Goal: Task Accomplishment & Management: Manage account settings

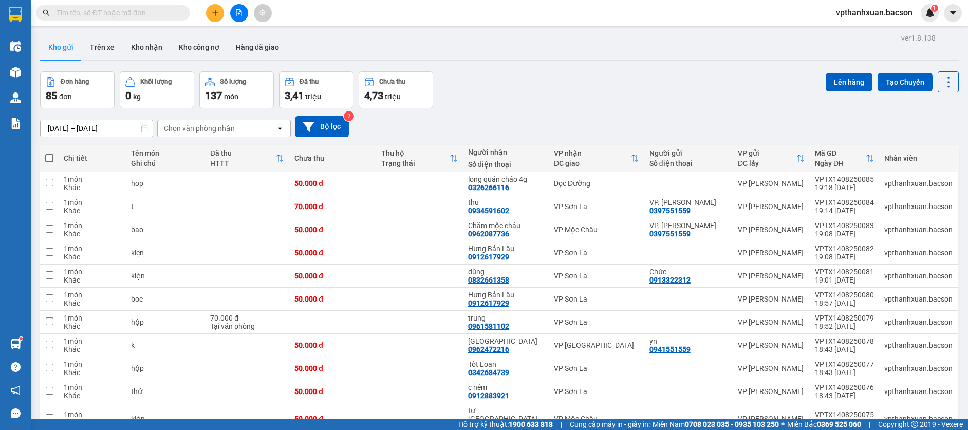
click at [214, 9] on button at bounding box center [215, 13] width 18 height 18
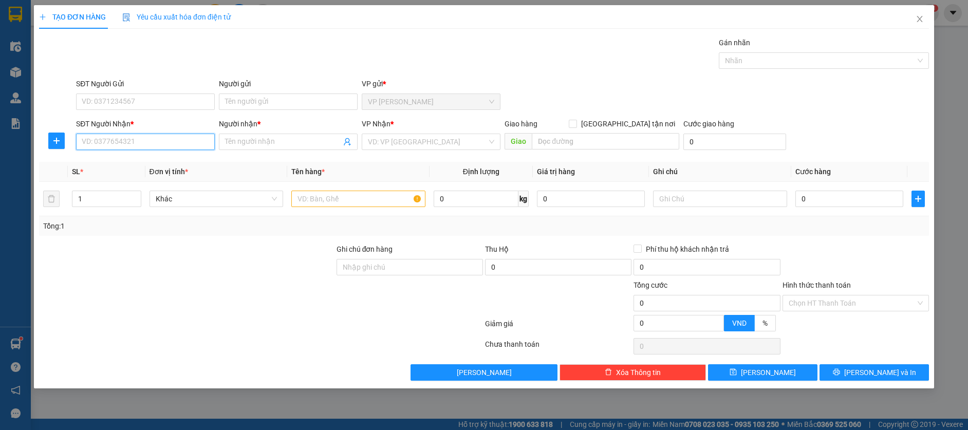
click at [138, 144] on input "SĐT Người Nhận *" at bounding box center [145, 142] width 139 height 16
click at [242, 142] on input "Người nhận *" at bounding box center [283, 141] width 116 height 11
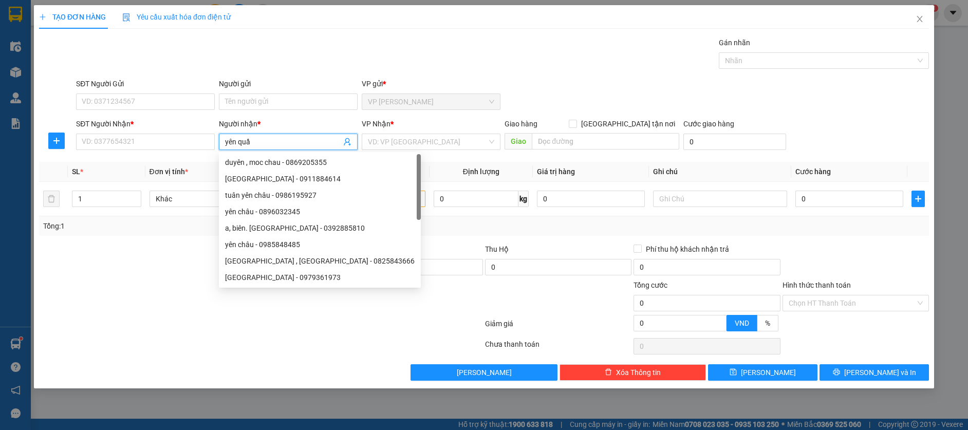
type input "yên quần"
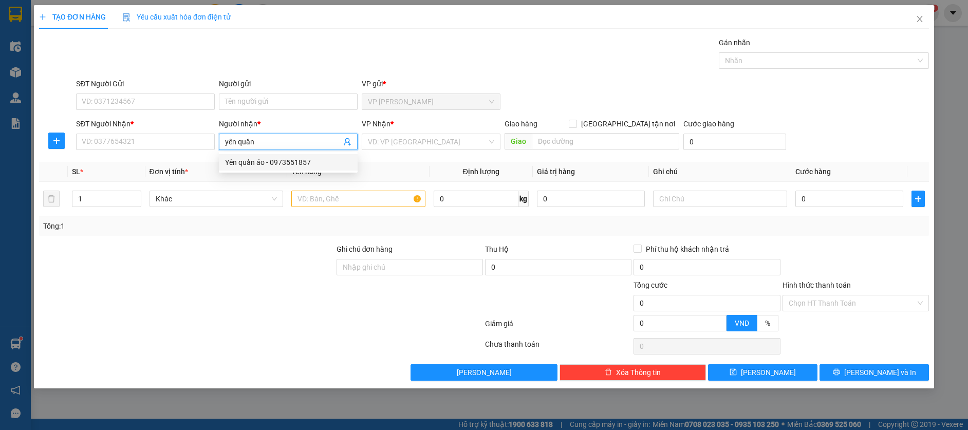
click at [266, 165] on div "Yên quần áo - 0973551857" at bounding box center [288, 162] width 126 height 11
type input "0973551857"
type input "Yên quần áo"
click at [133, 196] on span "up" at bounding box center [136, 196] width 6 height 6
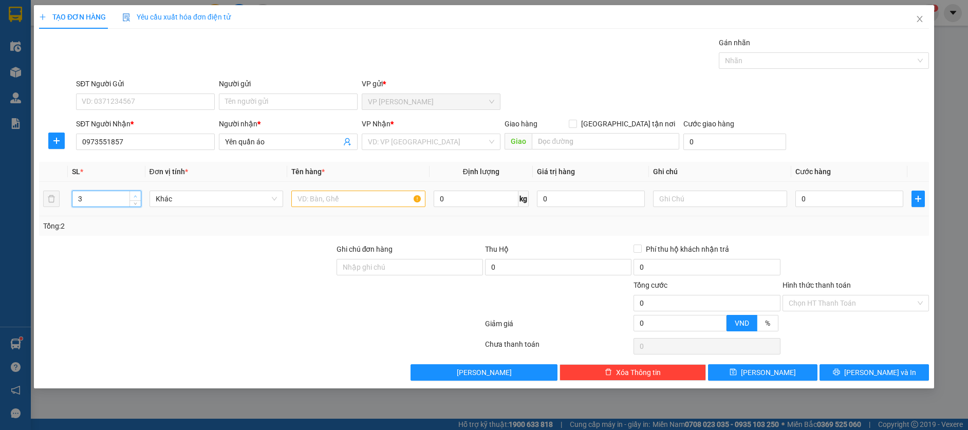
click at [133, 196] on span "up" at bounding box center [136, 196] width 6 height 6
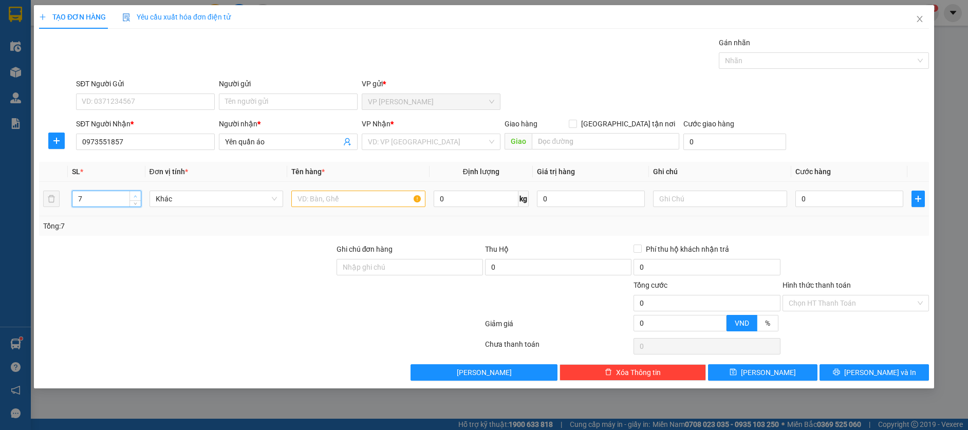
type input "8"
click at [133, 196] on span "up" at bounding box center [136, 196] width 6 height 6
click at [323, 203] on input "text" at bounding box center [358, 199] width 134 height 16
type input "bao"
click at [857, 202] on input "0" at bounding box center [849, 199] width 108 height 16
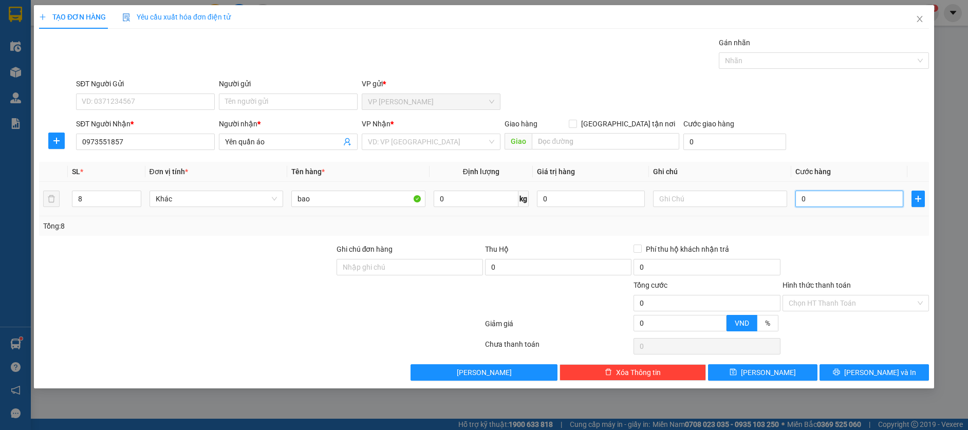
type input "1"
type input "0"
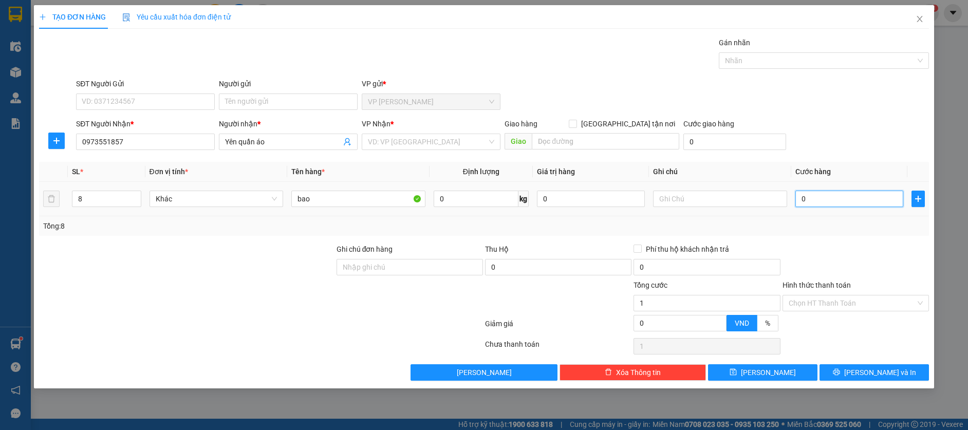
type input "0"
type input "08"
type input "8"
type input "080"
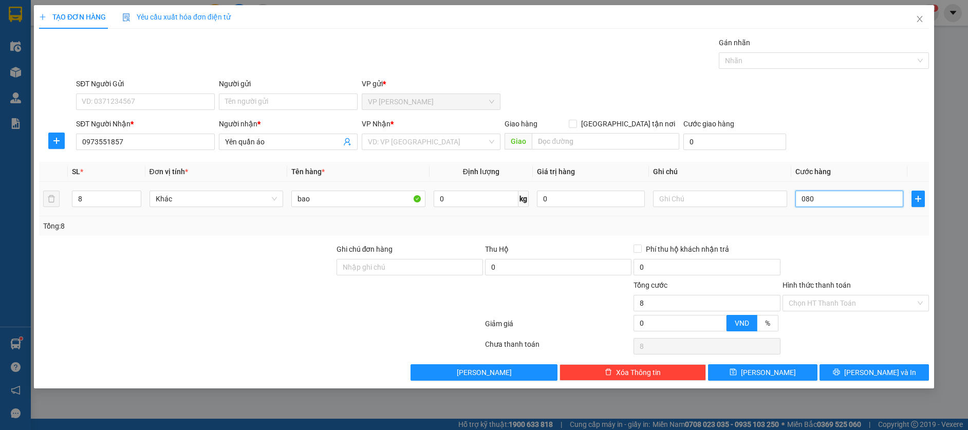
type input "80"
type input "0.800"
type input "800"
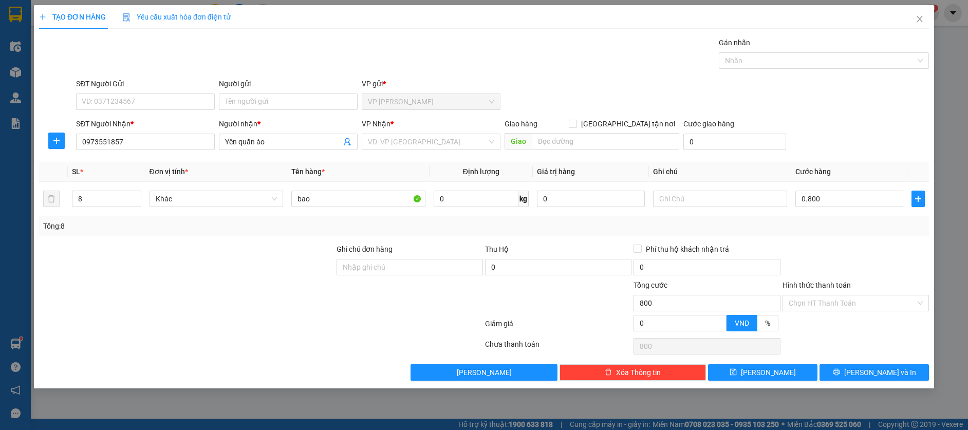
type input "800.000"
drag, startPoint x: 910, startPoint y: 247, endPoint x: 896, endPoint y: 260, distance: 19.3
click at [909, 247] on div at bounding box center [855, 261] width 148 height 36
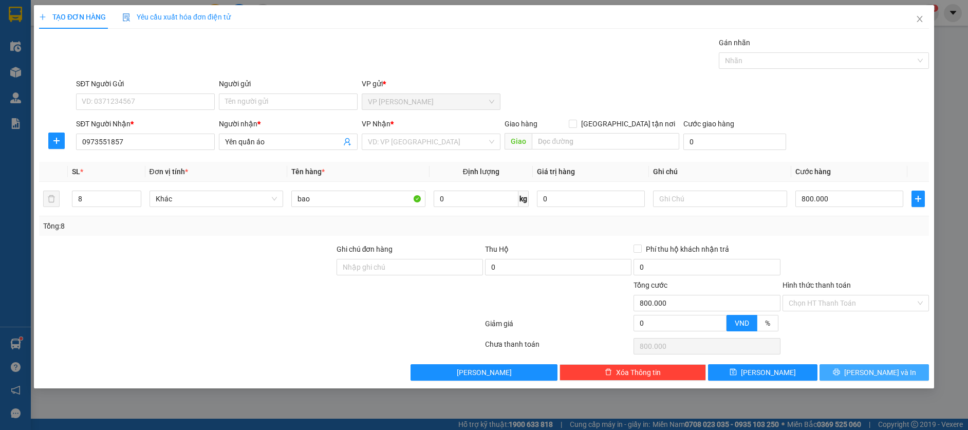
click at [867, 374] on span "[PERSON_NAME] và In" at bounding box center [880, 372] width 72 height 11
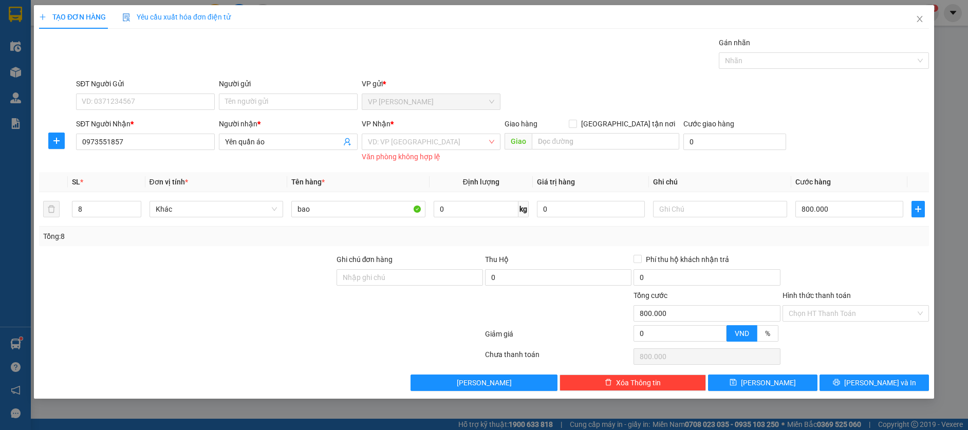
click at [381, 151] on div "Văn phòng không hợp lệ" at bounding box center [431, 157] width 139 height 12
click at [384, 140] on input "search" at bounding box center [427, 141] width 119 height 15
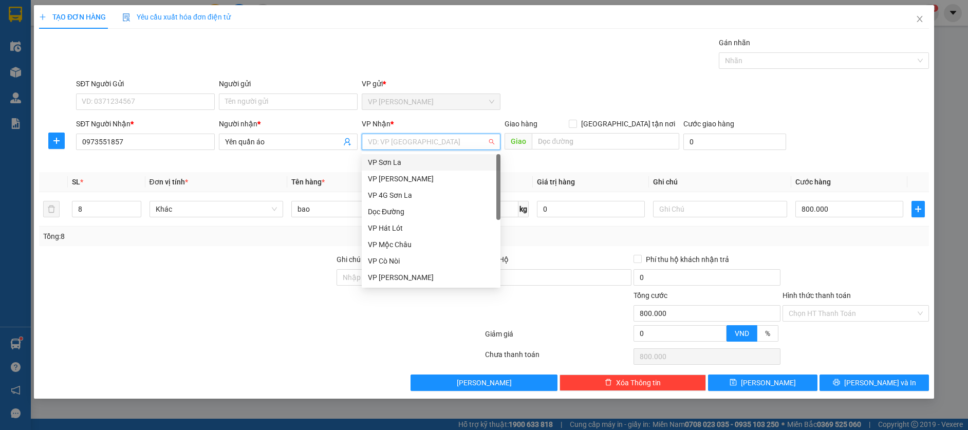
click at [386, 160] on div "VP Sơn La" at bounding box center [431, 162] width 126 height 11
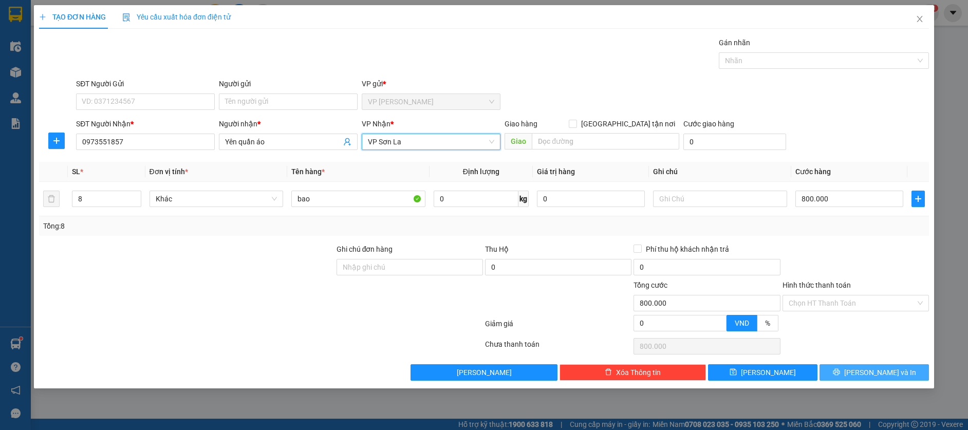
click at [881, 373] on span "[PERSON_NAME] và In" at bounding box center [880, 372] width 72 height 11
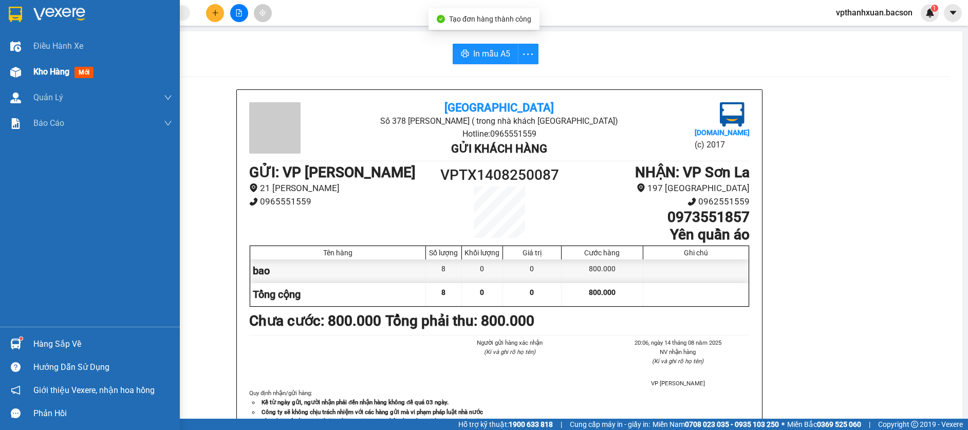
click at [31, 69] on div "Kho hàng mới" at bounding box center [90, 72] width 180 height 26
click at [72, 73] on div "Kho hàng mới" at bounding box center [65, 71] width 64 height 13
click at [80, 75] on span "mới" at bounding box center [83, 72] width 19 height 11
click at [80, 71] on span "mới" at bounding box center [83, 72] width 19 height 11
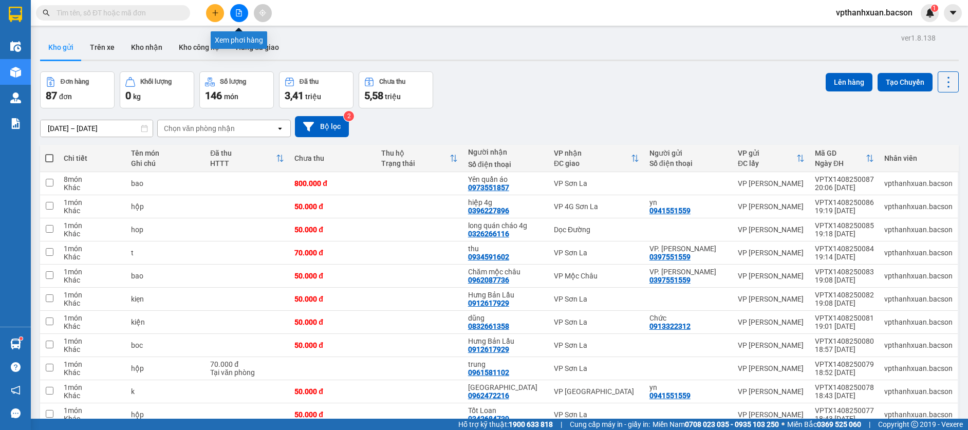
click at [242, 13] on icon "file-add" at bounding box center [238, 12] width 7 height 7
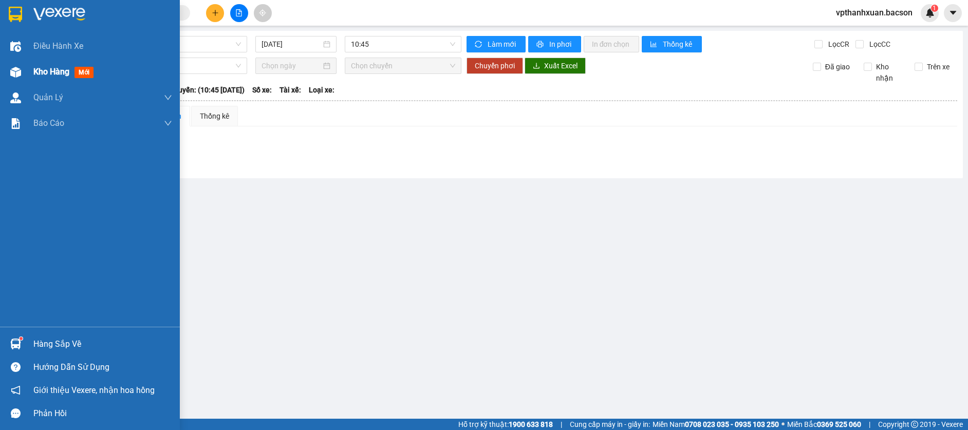
click at [84, 74] on span "mới" at bounding box center [83, 72] width 19 height 11
click at [86, 68] on span "mới" at bounding box center [83, 72] width 18 height 11
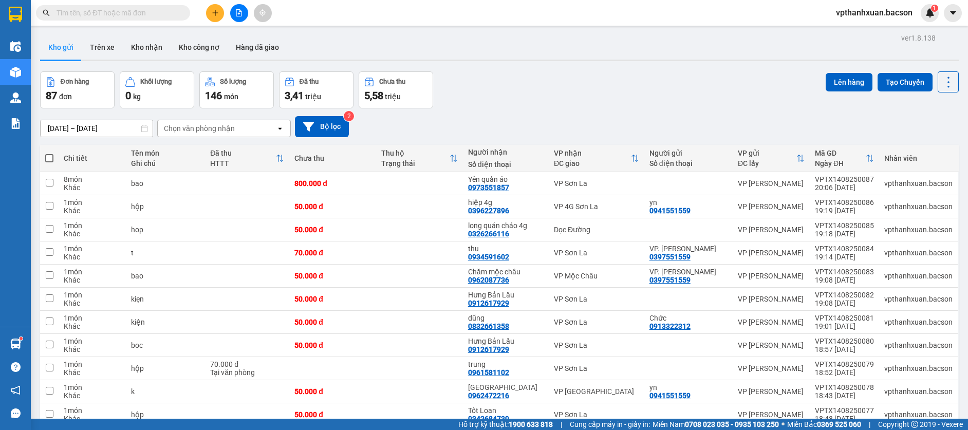
click at [254, 129] on div "Chọn văn phòng nhận" at bounding box center [217, 128] width 118 height 16
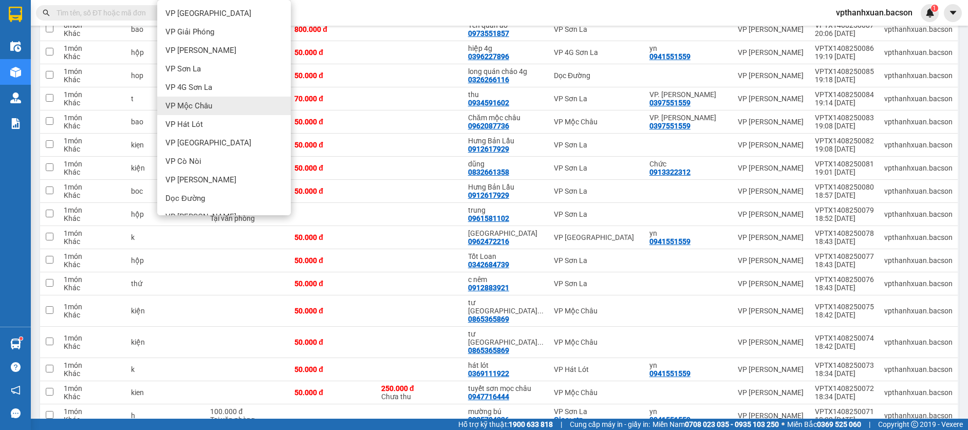
click at [209, 107] on span "VP Mộc Châu" at bounding box center [188, 106] width 47 height 10
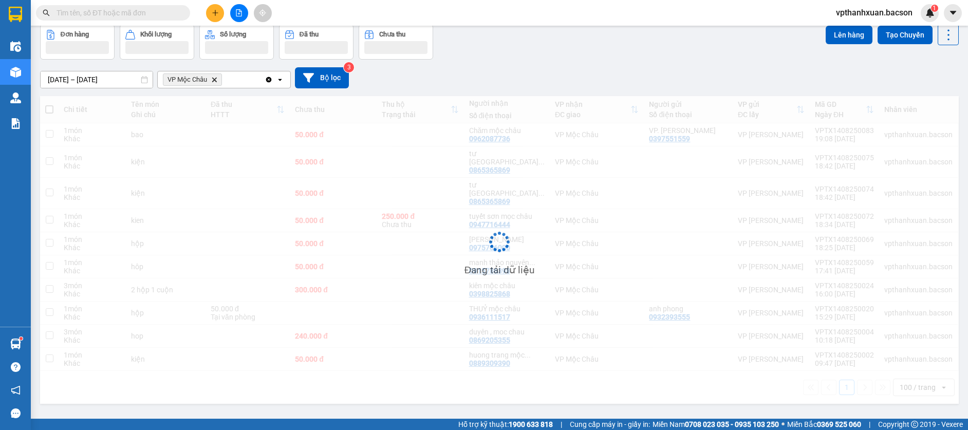
scroll to position [47, 0]
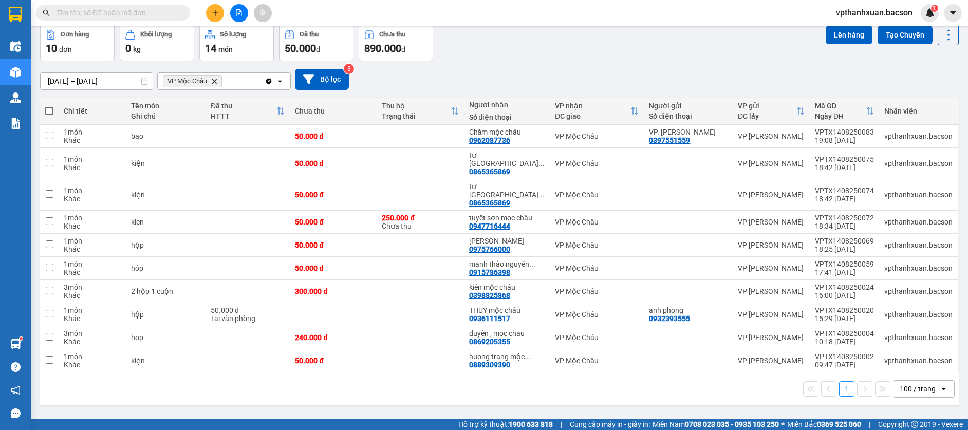
click at [213, 83] on icon "VP Mộc Châu, close by backspace" at bounding box center [214, 81] width 5 height 5
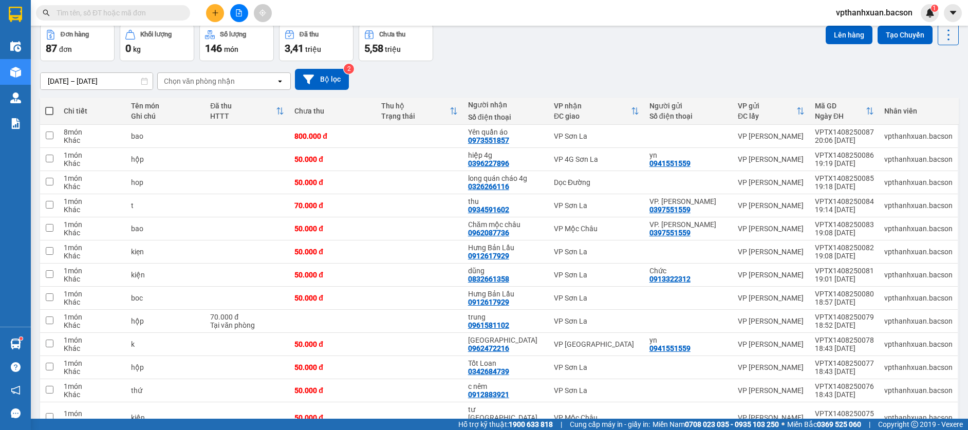
click at [208, 73] on div "Chọn văn phòng nhận" at bounding box center [217, 81] width 118 height 16
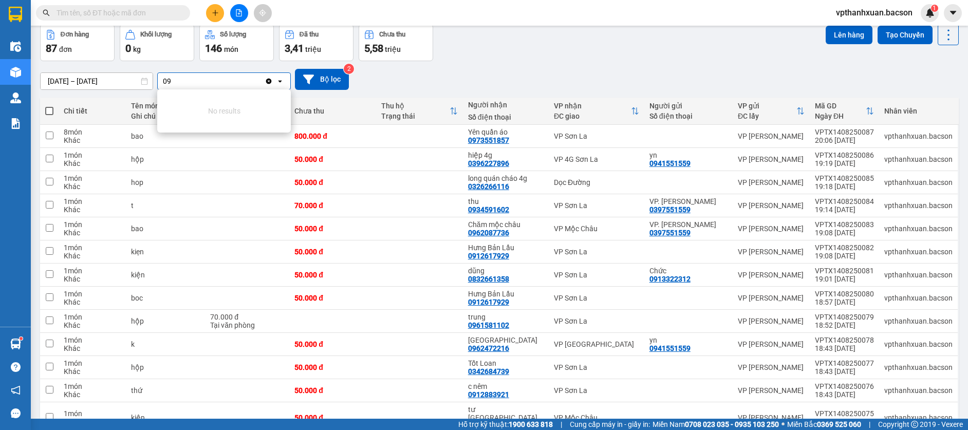
type input "0"
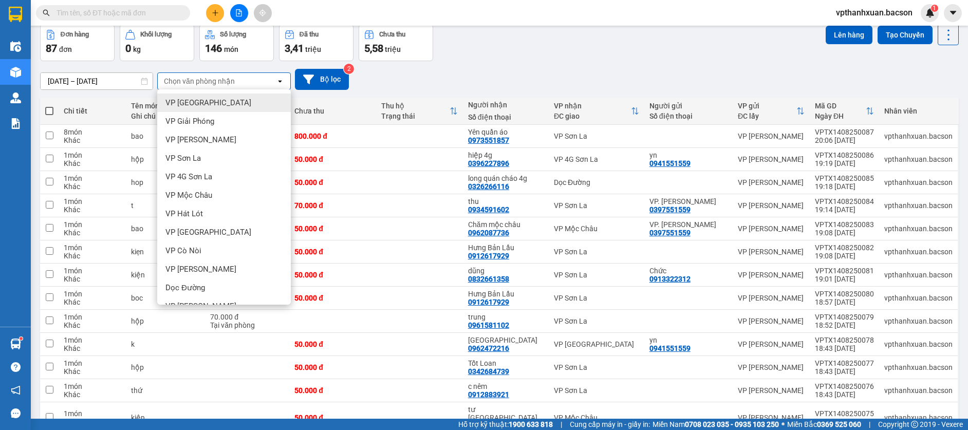
click at [456, 79] on div "[DATE] – [DATE] Press the down arrow key to interact with the calendar and sele…" at bounding box center [499, 79] width 918 height 21
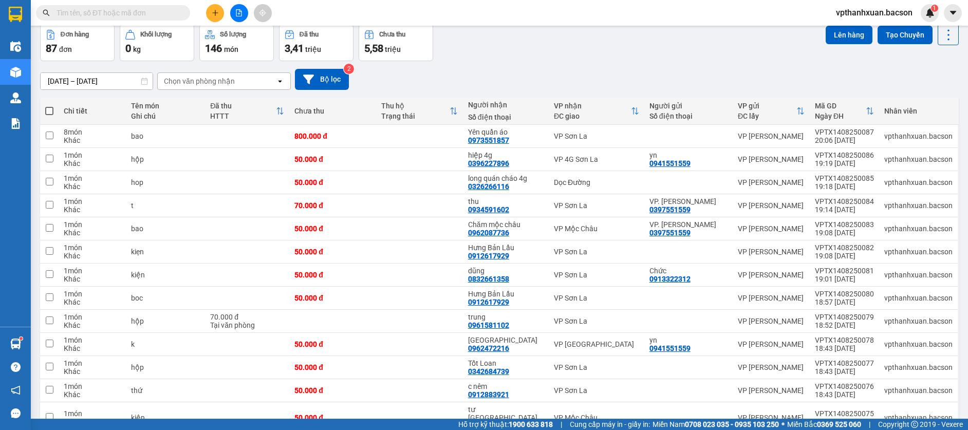
click at [229, 83] on div "Chọn văn phòng nhận" at bounding box center [199, 81] width 71 height 10
click at [216, 14] on icon "plus" at bounding box center [215, 12] width 7 height 7
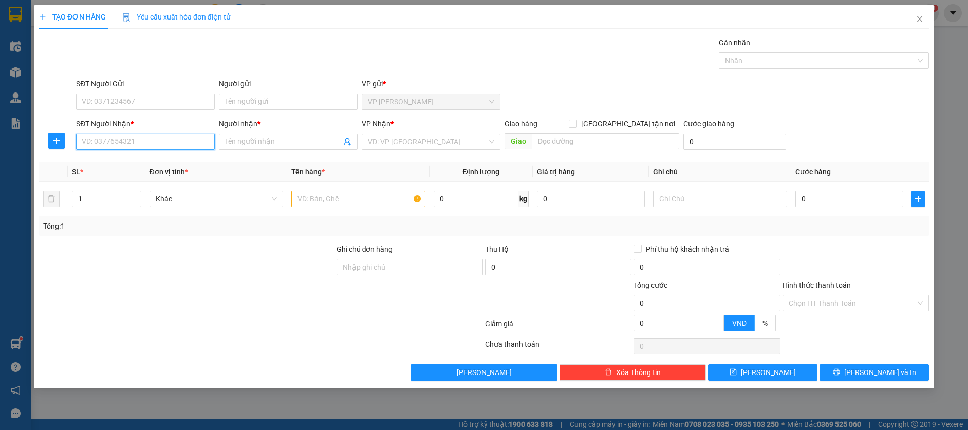
drag, startPoint x: 137, startPoint y: 142, endPoint x: 142, endPoint y: 145, distance: 6.7
click at [137, 142] on input "SĐT Người Nhận *" at bounding box center [145, 142] width 139 height 16
click at [135, 163] on div "0977117116 - phương pa háng" at bounding box center [145, 162] width 126 height 11
type input "0977117116"
type input "phương pa háng"
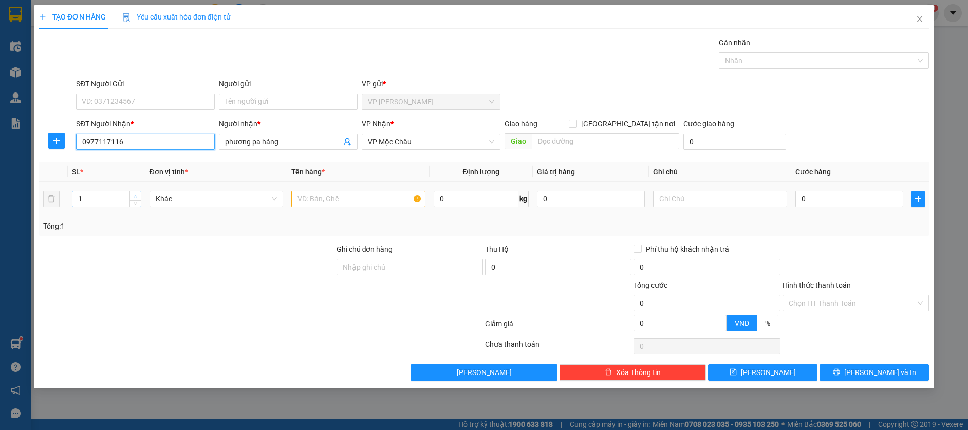
type input "0977117116"
type input "2"
click at [136, 195] on icon "up" at bounding box center [136, 197] width 4 height 4
click at [321, 199] on input "text" at bounding box center [358, 199] width 134 height 16
type input "thứ"
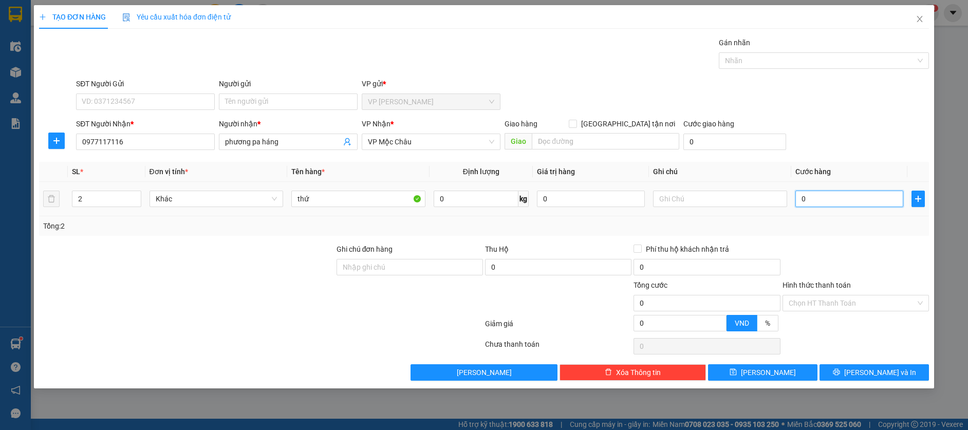
click at [815, 201] on input "0" at bounding box center [849, 199] width 108 height 16
type input "5"
type input "50"
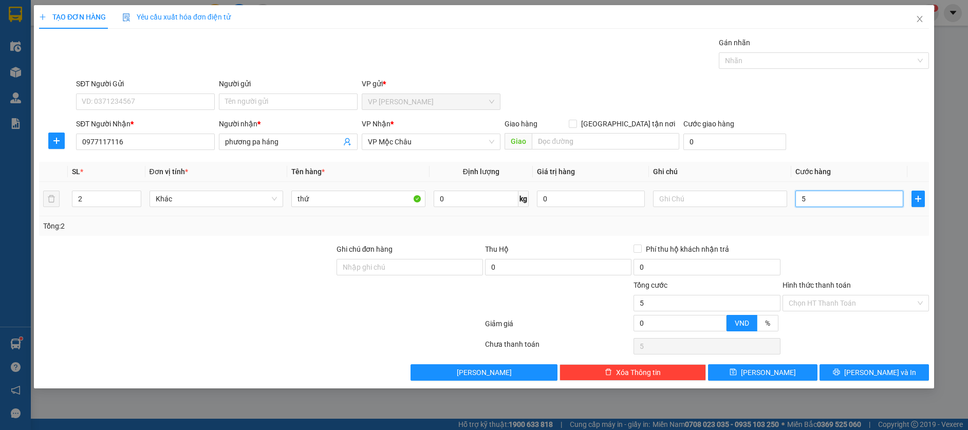
type input "50"
type input "50.000"
drag, startPoint x: 845, startPoint y: 159, endPoint x: 832, endPoint y: 200, distance: 43.0
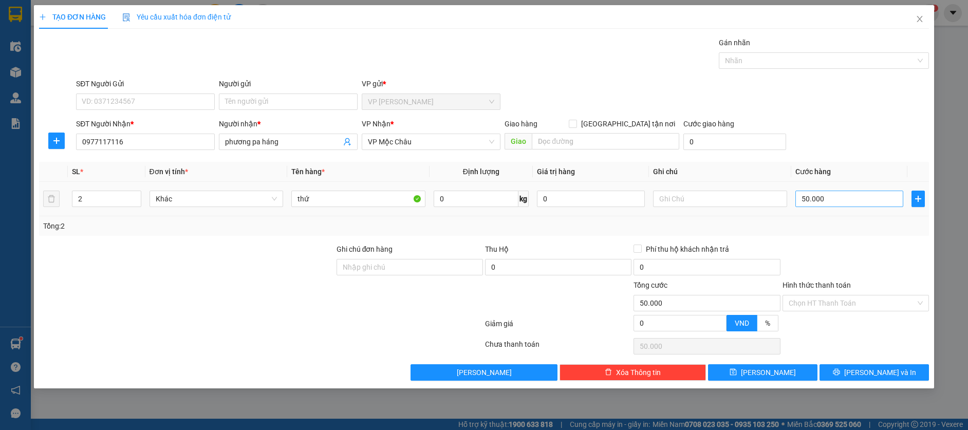
click at [845, 159] on div "Transit Pickup Surcharge Ids Transit Deliver Surcharge Ids Transit Deliver Surc…" at bounding box center [484, 209] width 890 height 344
drag, startPoint x: 808, startPoint y: 303, endPoint x: 804, endPoint y: 316, distance: 13.5
click at [808, 304] on input "Hình thức thanh toán" at bounding box center [851, 302] width 127 height 15
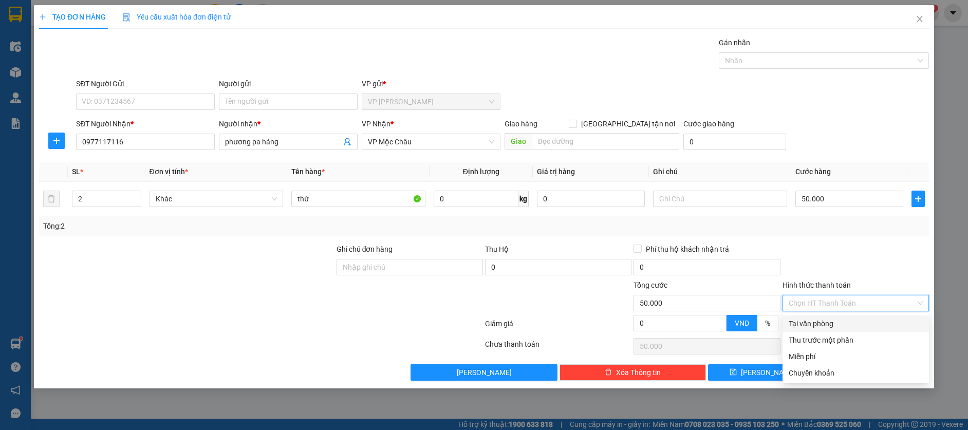
click at [802, 329] on div "Tại văn phòng" at bounding box center [855, 323] width 134 height 11
type input "0"
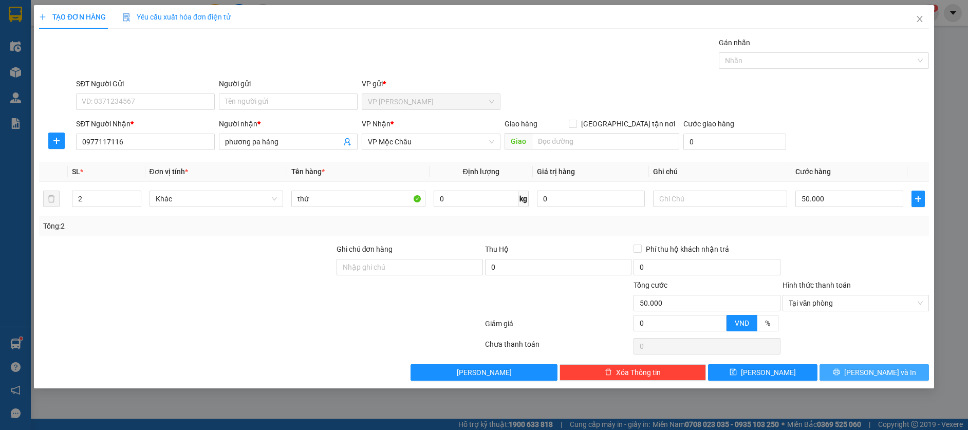
click at [847, 375] on button "[PERSON_NAME] và In" at bounding box center [873, 372] width 109 height 16
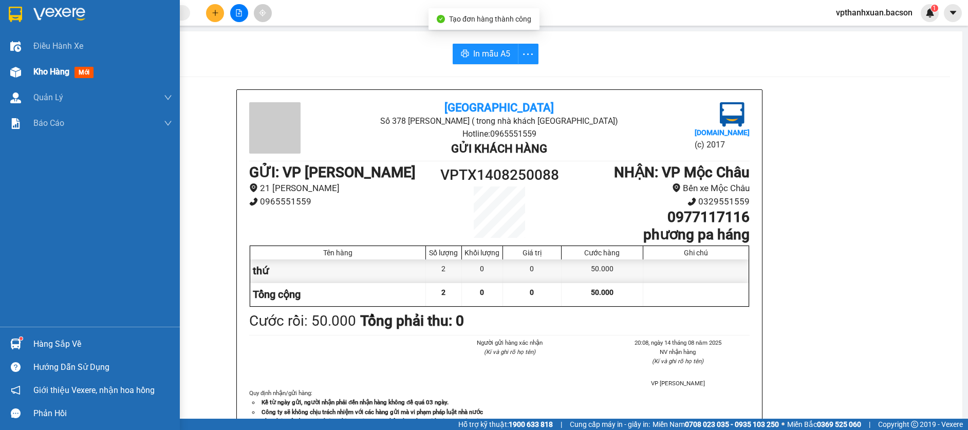
click at [82, 73] on span "mới" at bounding box center [83, 72] width 19 height 11
click at [82, 73] on span "mới" at bounding box center [83, 72] width 18 height 11
click at [85, 69] on span "mới" at bounding box center [83, 72] width 18 height 11
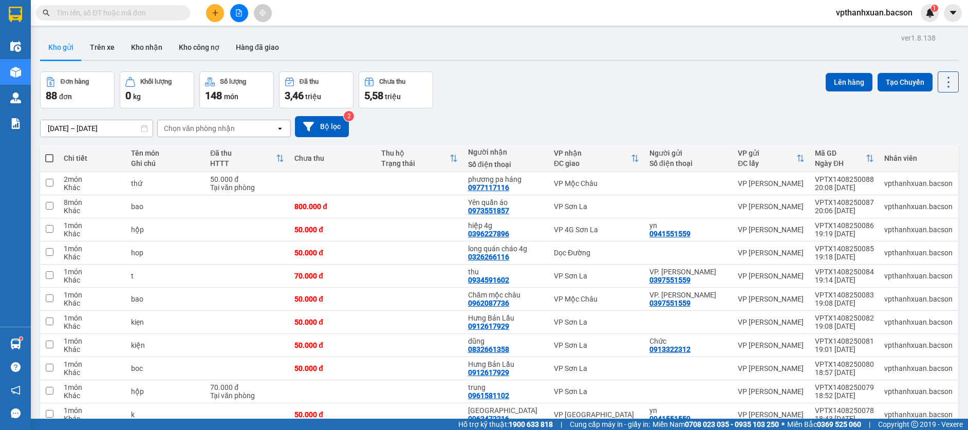
click at [216, 124] on div "Chọn văn phòng nhận" at bounding box center [199, 128] width 71 height 10
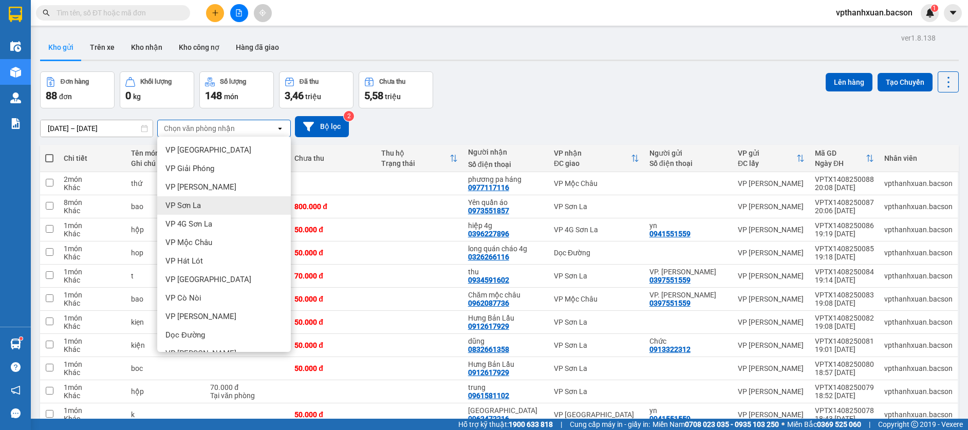
click at [185, 207] on span "VP Sơn La" at bounding box center [182, 205] width 35 height 10
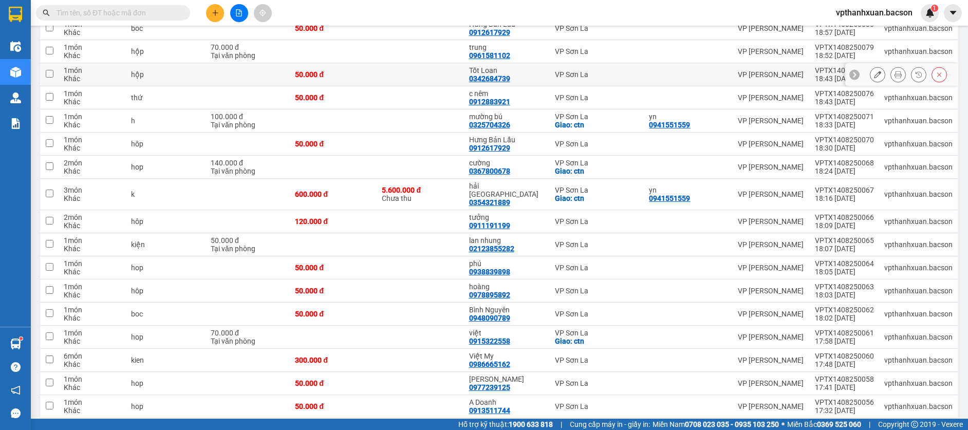
scroll to position [42, 0]
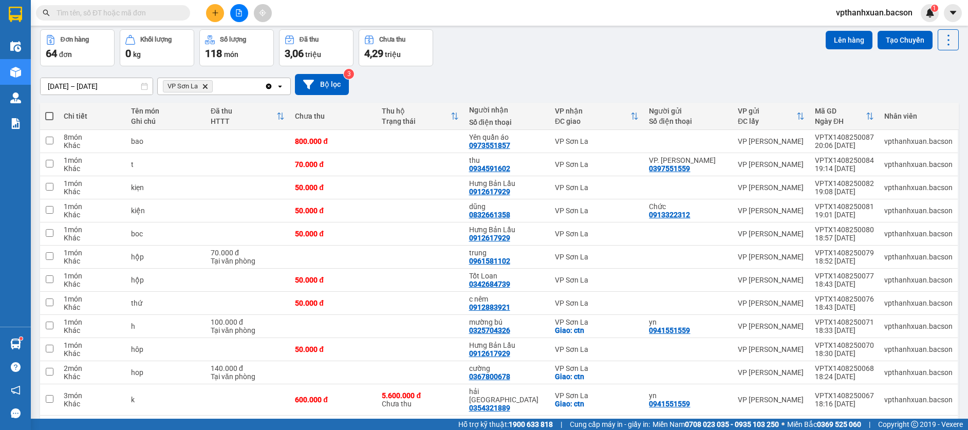
click at [51, 116] on span at bounding box center [49, 116] width 8 height 8
click at [49, 111] on input "checkbox" at bounding box center [49, 111] width 0 height 0
checkbox input "true"
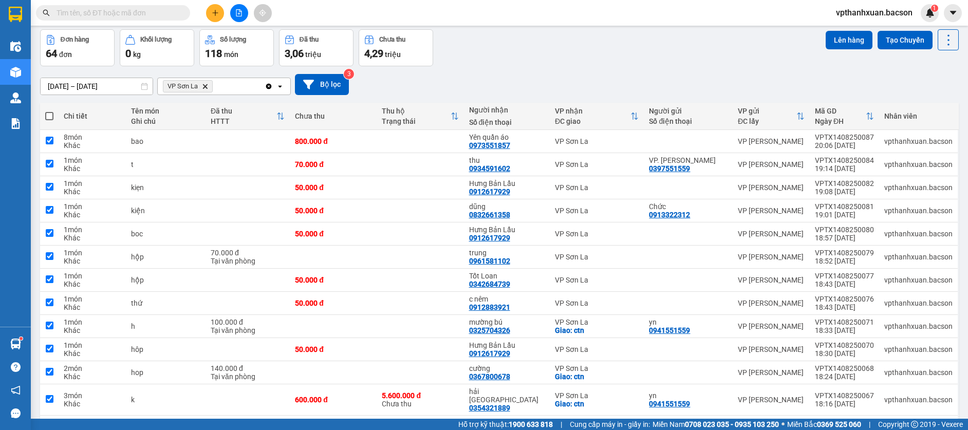
checkbox input "true"
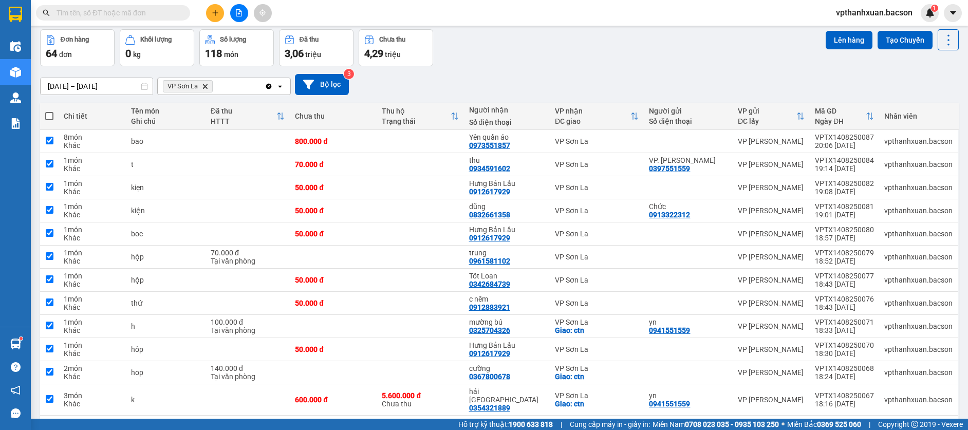
checkbox input "true"
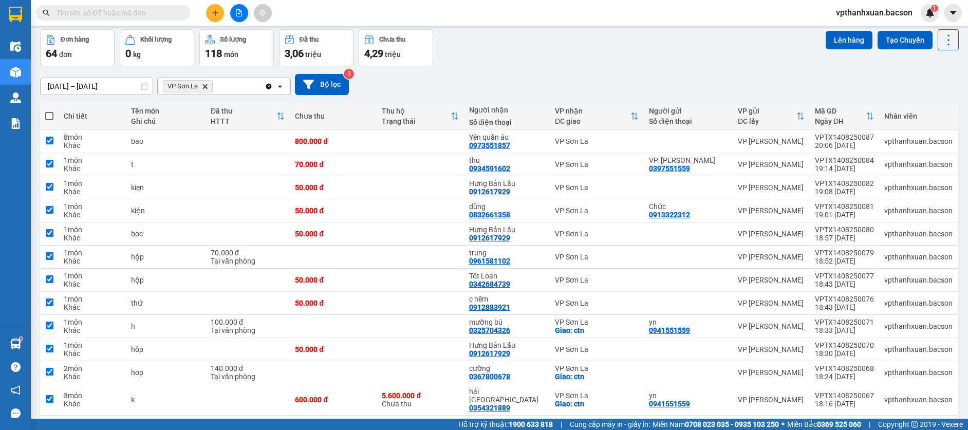
checkbox input "true"
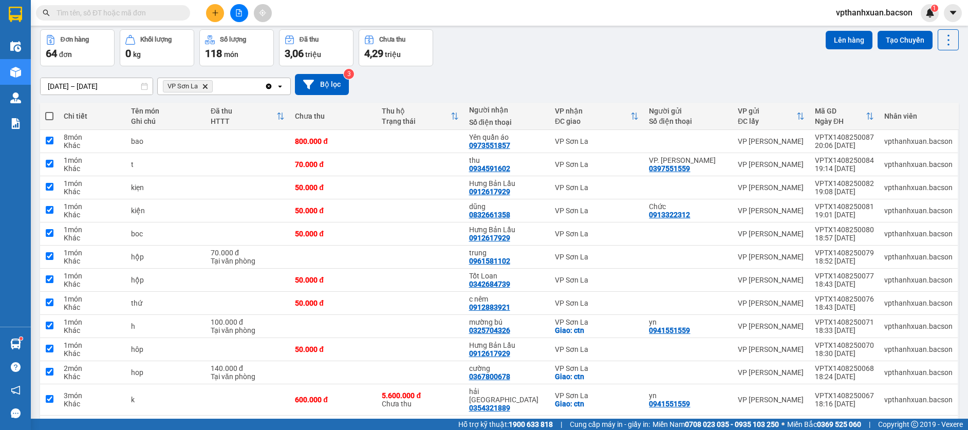
checkbox input "true"
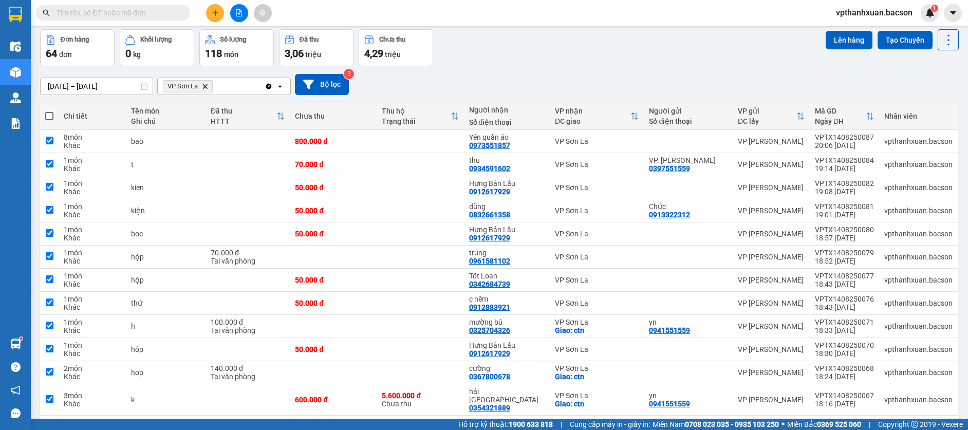
checkbox input "true"
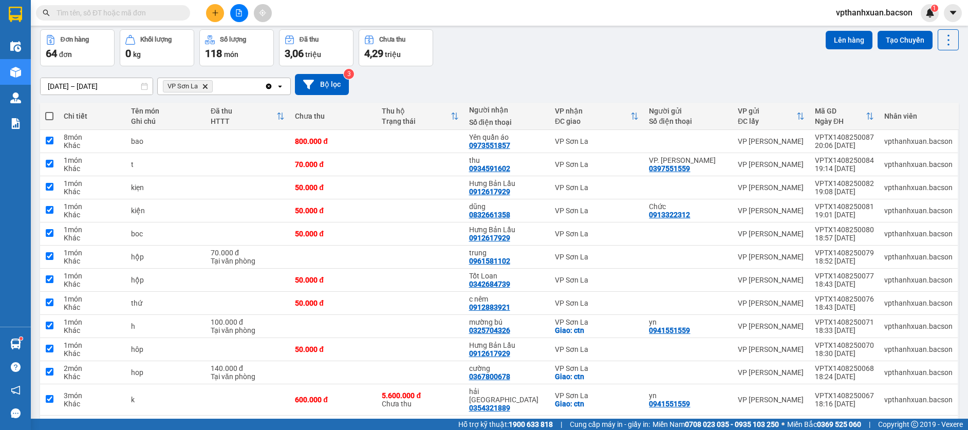
checkbox input "true"
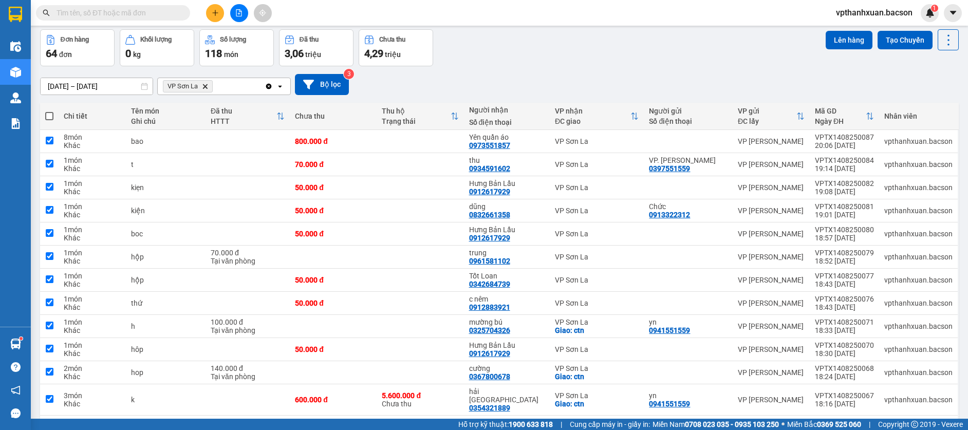
checkbox input "true"
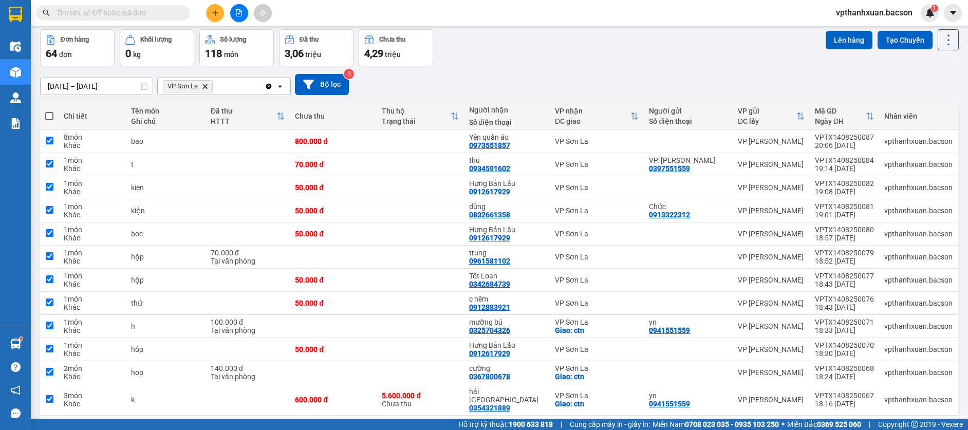
checkbox input "true"
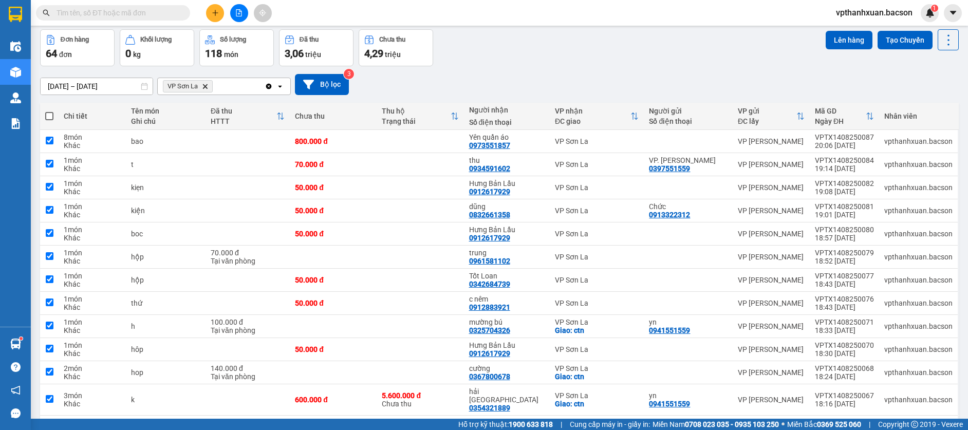
checkbox input "true"
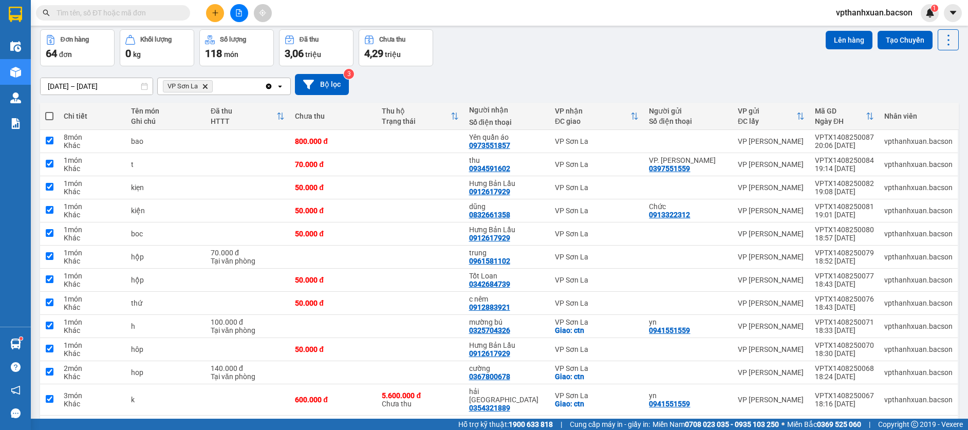
checkbox input "true"
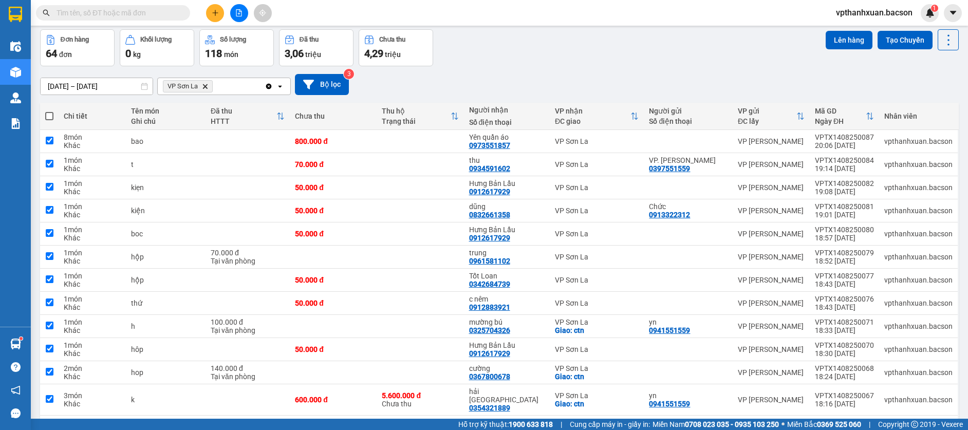
checkbox input "true"
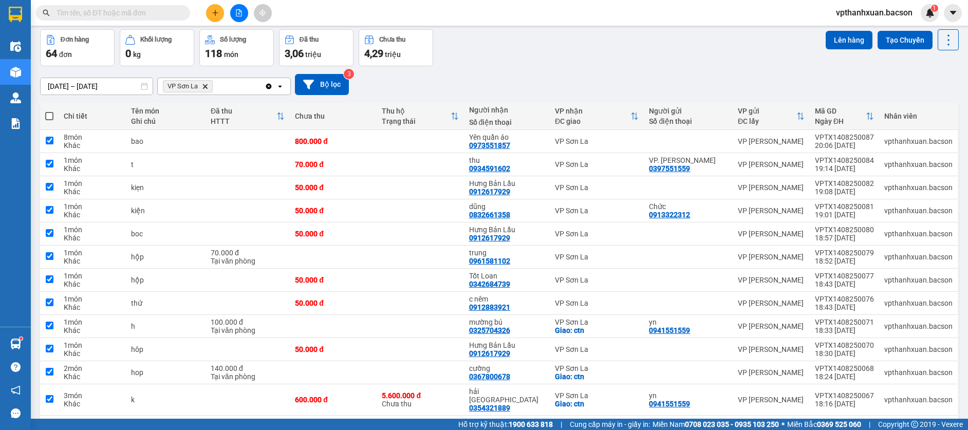
checkbox input "true"
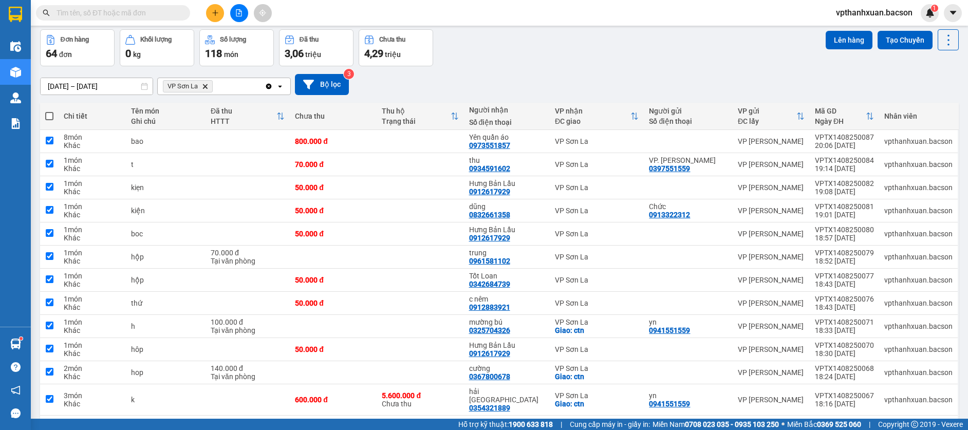
checkbox input "true"
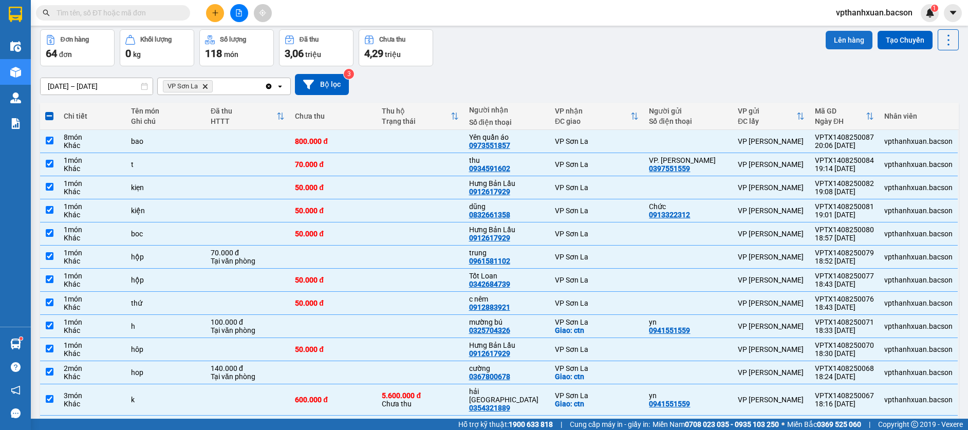
click at [844, 42] on button "Lên hàng" at bounding box center [848, 40] width 47 height 18
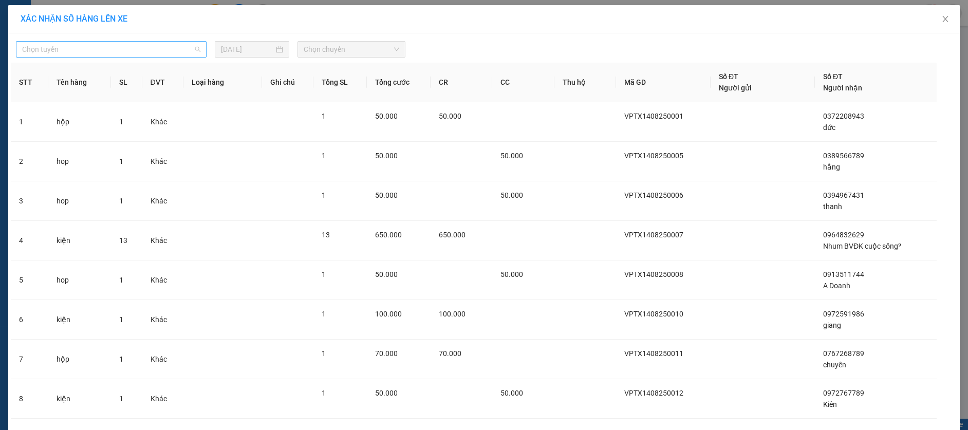
click at [152, 46] on span "Chọn tuyến" at bounding box center [111, 49] width 178 height 15
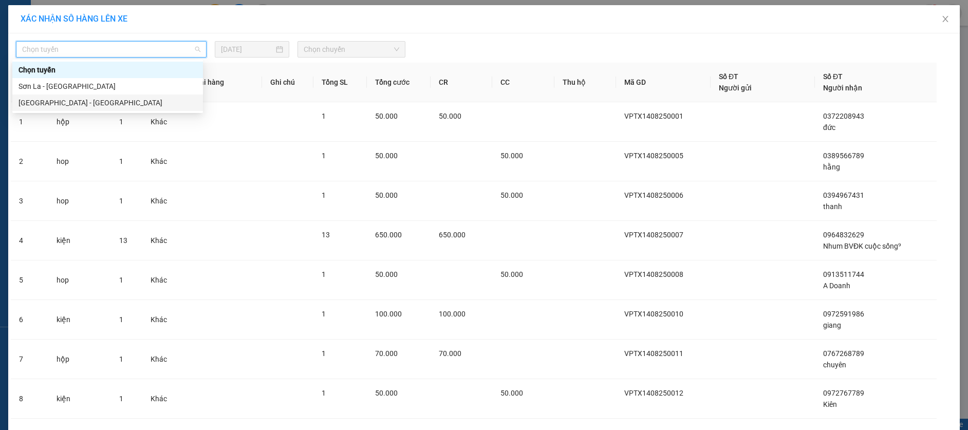
click at [63, 103] on div "[GEOGRAPHIC_DATA] - [GEOGRAPHIC_DATA]" at bounding box center [107, 102] width 178 height 11
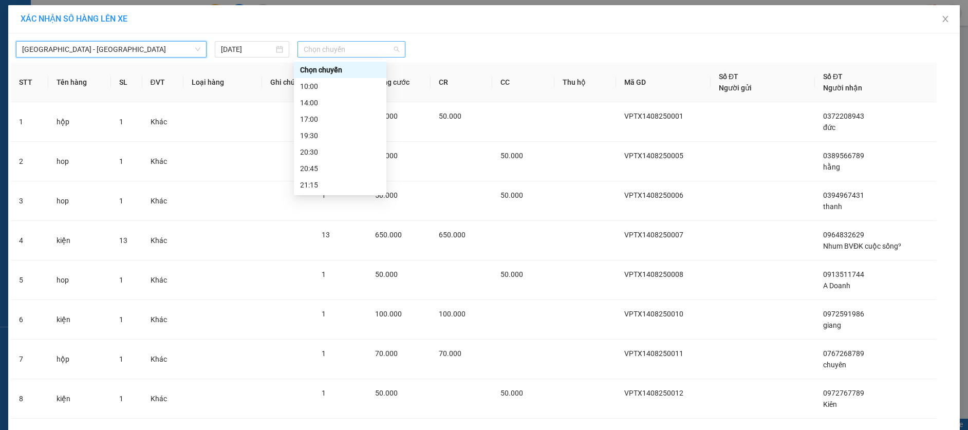
click at [359, 53] on span "Chọn chuyến" at bounding box center [352, 49] width 96 height 15
click at [341, 185] on div "23:00" at bounding box center [340, 184] width 80 height 11
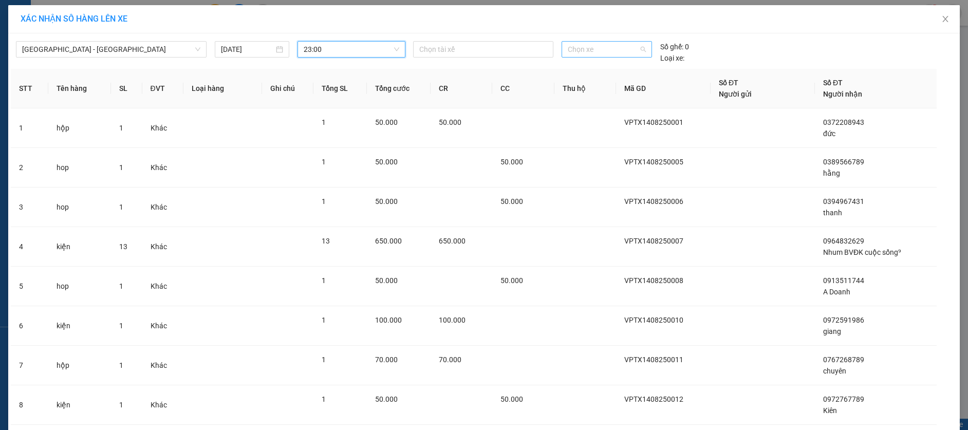
click at [618, 55] on span "Chọn xe" at bounding box center [607, 49] width 78 height 15
